Goal: Task Accomplishment & Management: Use online tool/utility

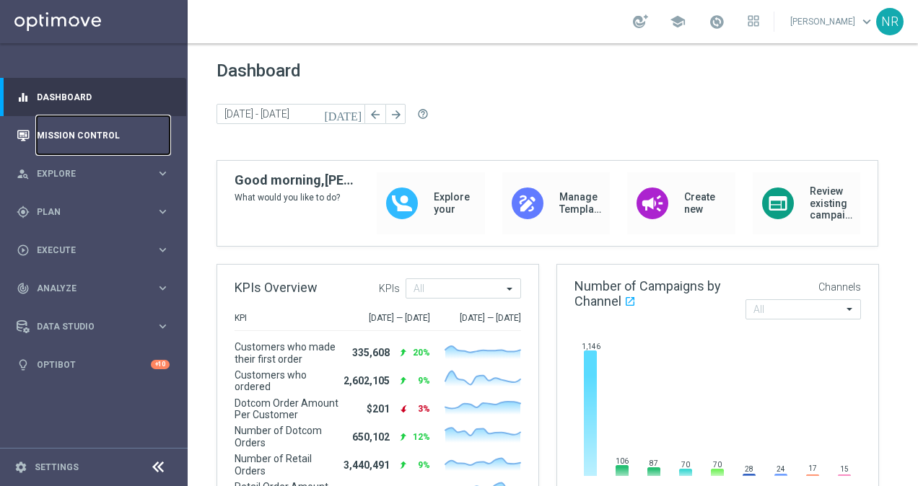
click at [110, 146] on link "Mission Control" at bounding box center [103, 135] width 133 height 38
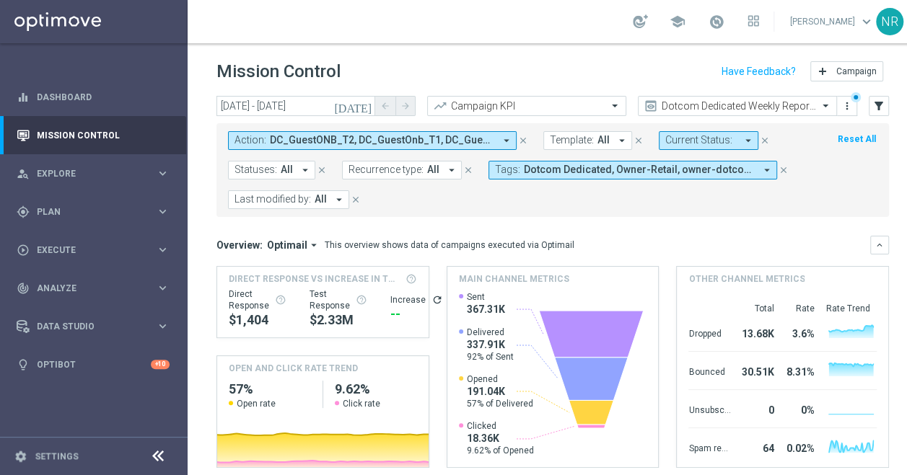
click at [523, 139] on icon "close" at bounding box center [523, 141] width 10 height 10
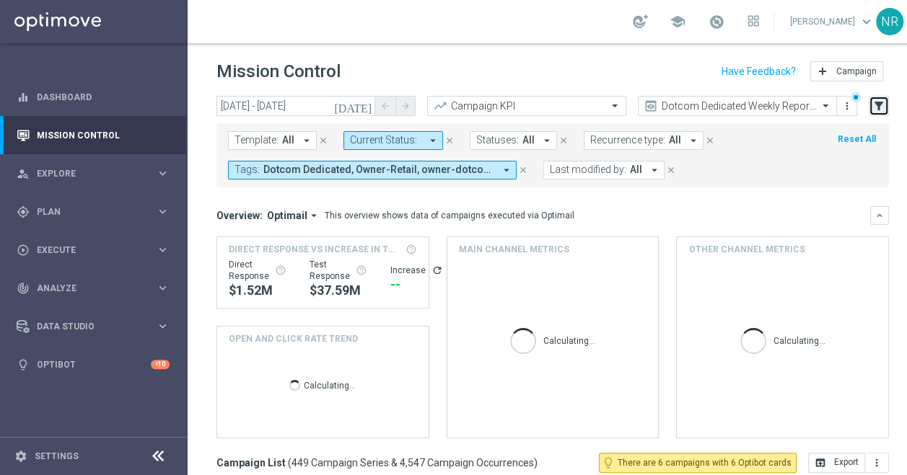
click at [883, 102] on icon "filter_alt" at bounding box center [878, 106] width 13 height 13
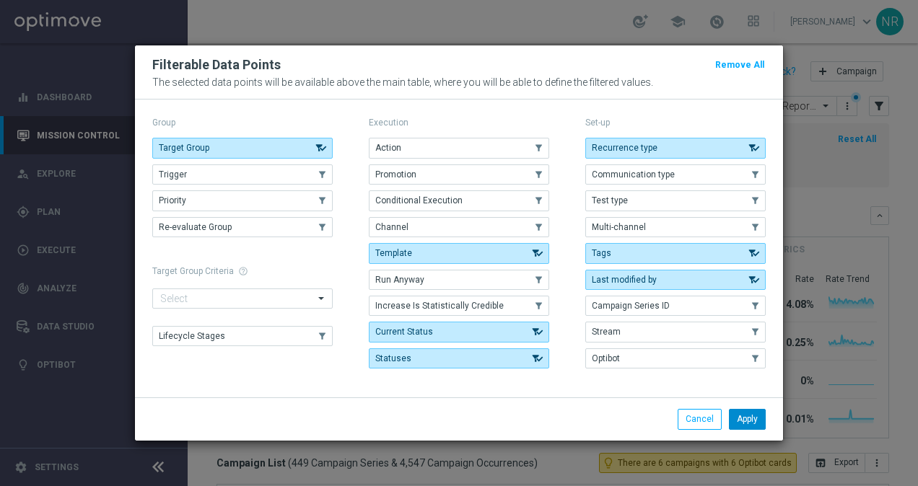
click at [750, 414] on button "Apply" at bounding box center [747, 419] width 37 height 20
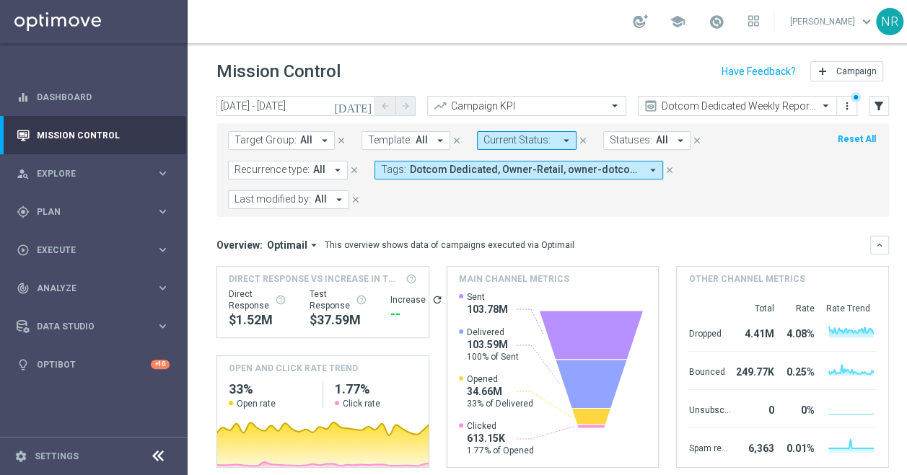
click at [284, 148] on button "Target Group: All arrow_drop_down" at bounding box center [281, 140] width 107 height 19
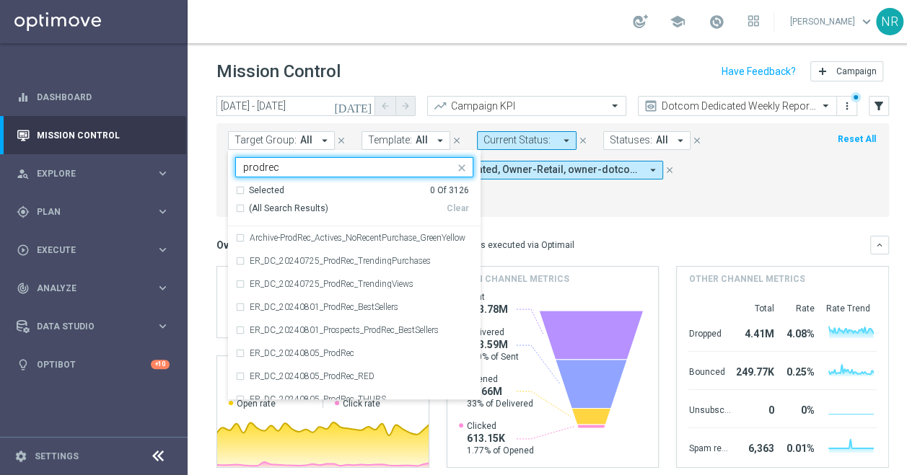
click at [291, 206] on span "(All Search Results)" at bounding box center [288, 209] width 79 height 12
type input "prodrec"
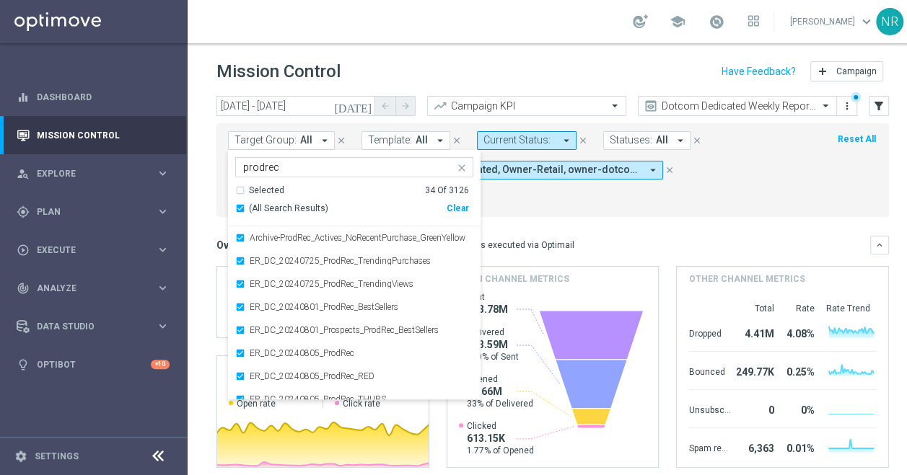
click at [579, 226] on mini-dashboard "Overview: Optimail arrow_drop_down This overview shows data of campaigns execut…" at bounding box center [552, 349] width 672 height 265
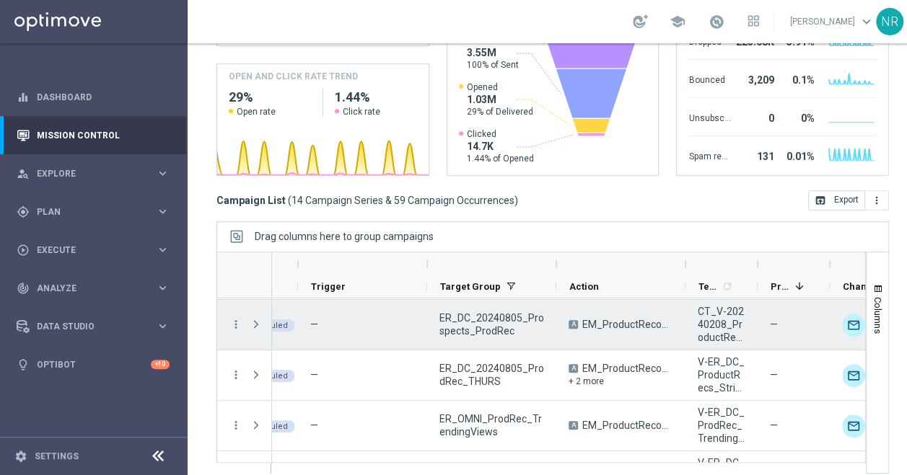
scroll to position [50, 0]
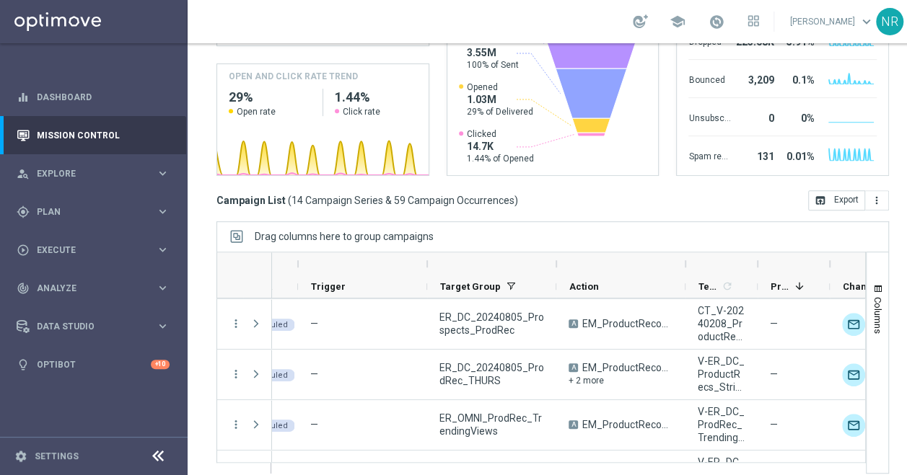
click at [232, 28] on div "school Nick Russo keyboard_arrow_down NR" at bounding box center [553, 21] width 730 height 43
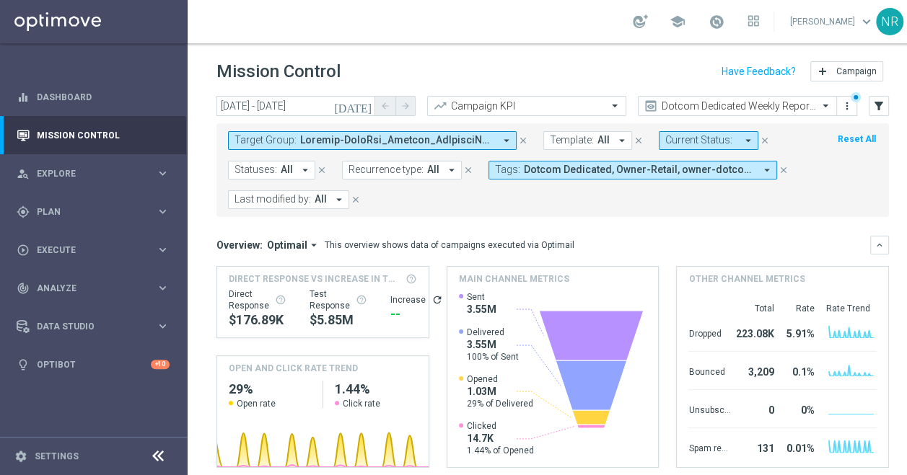
click at [428, 36] on div "school Nick Russo keyboard_arrow_down NR" at bounding box center [553, 21] width 730 height 43
